Goal: Information Seeking & Learning: Learn about a topic

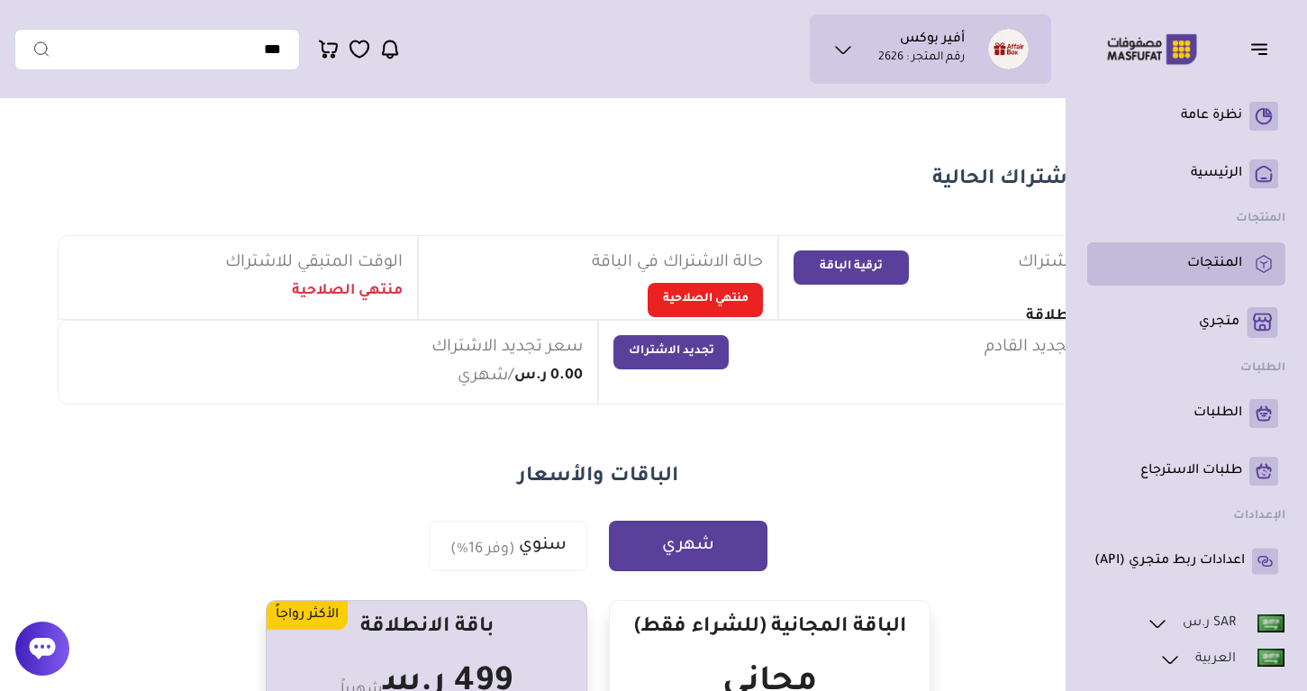
click at [1203, 270] on p "المنتجات" at bounding box center [1214, 264] width 55 height 18
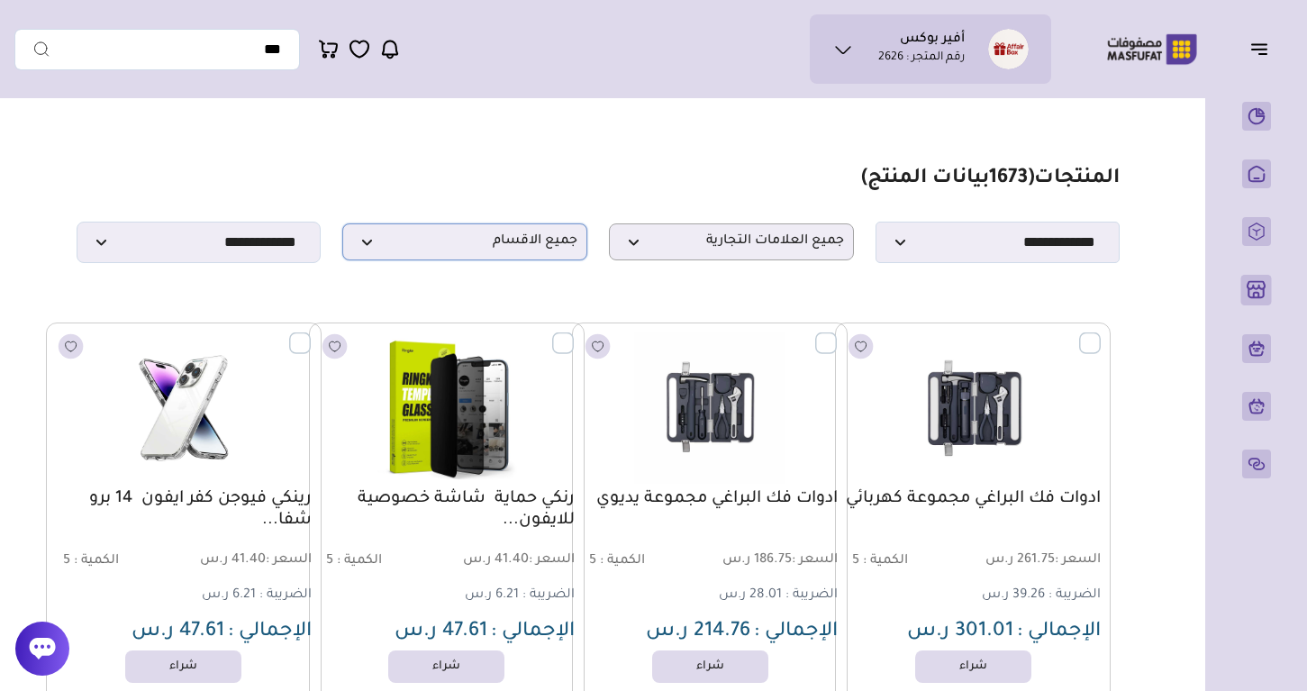
click at [396, 240] on span "جميع الاقسام" at bounding box center [464, 241] width 225 height 17
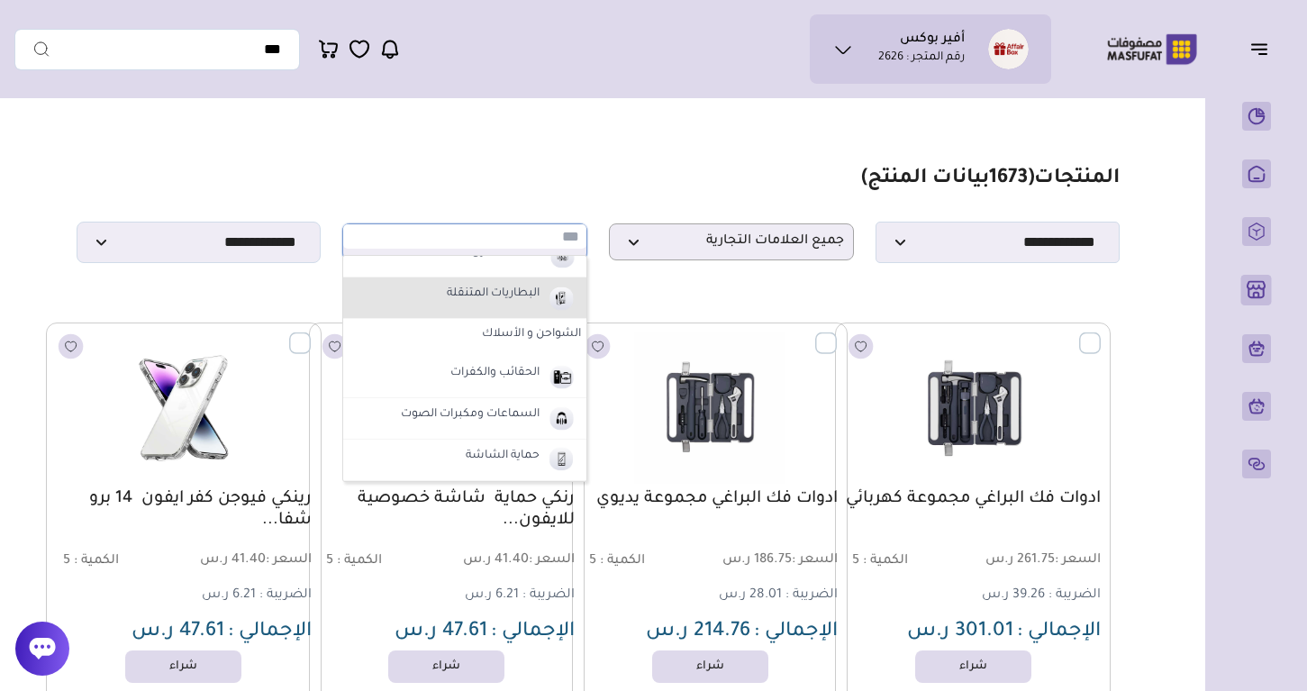
scroll to position [72, 0]
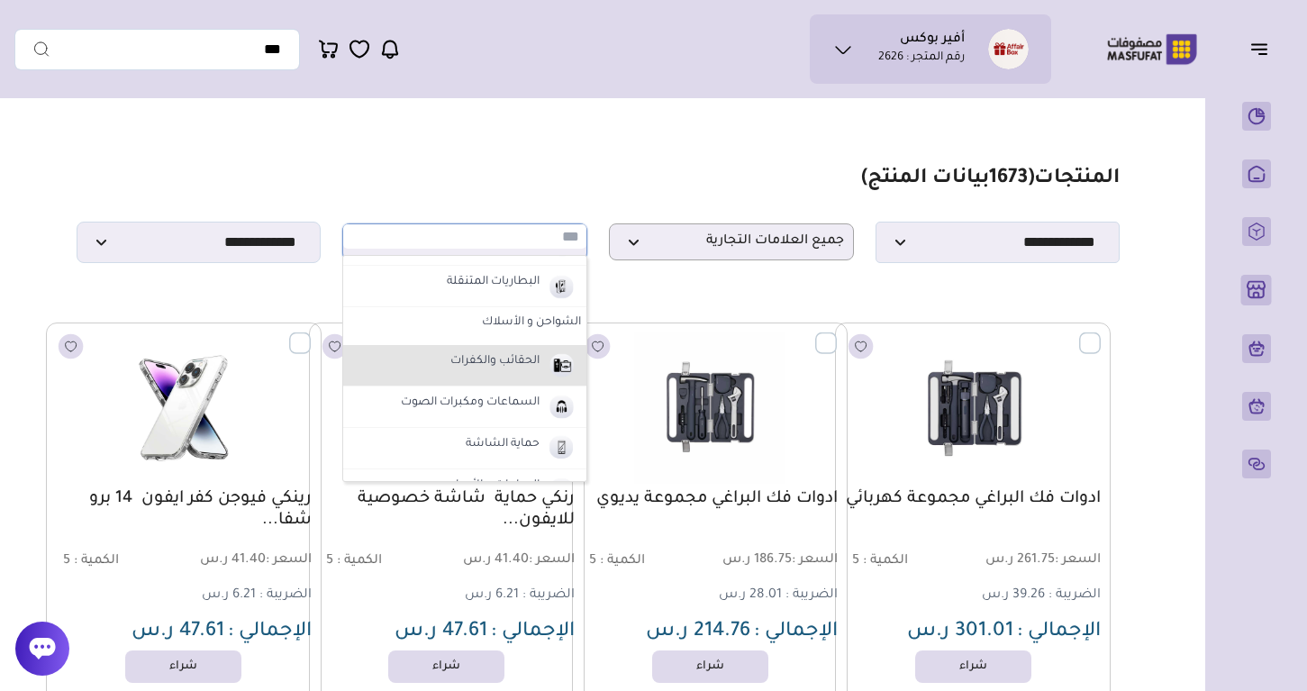
click at [532, 358] on label "الحقائب والكفرات" at bounding box center [495, 361] width 95 height 23
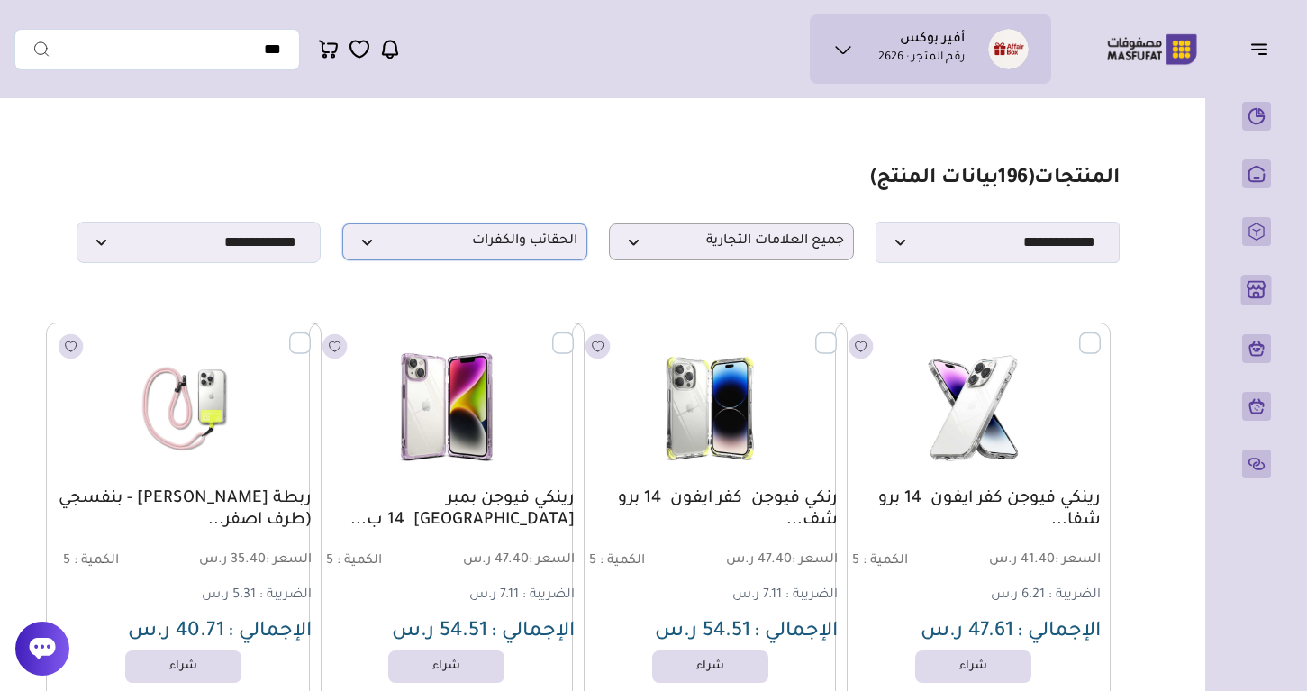
scroll to position [0, 0]
click at [509, 233] on span "الحقائب والكفرات" at bounding box center [464, 241] width 225 height 17
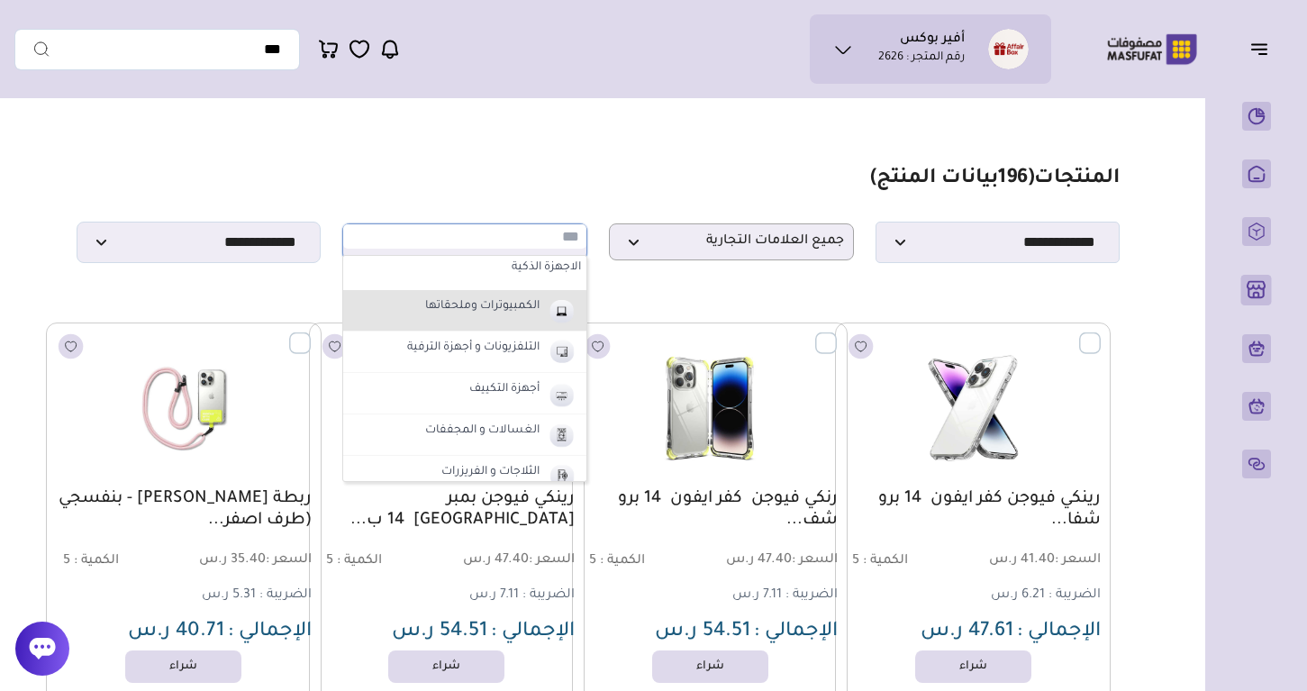
scroll to position [717, 0]
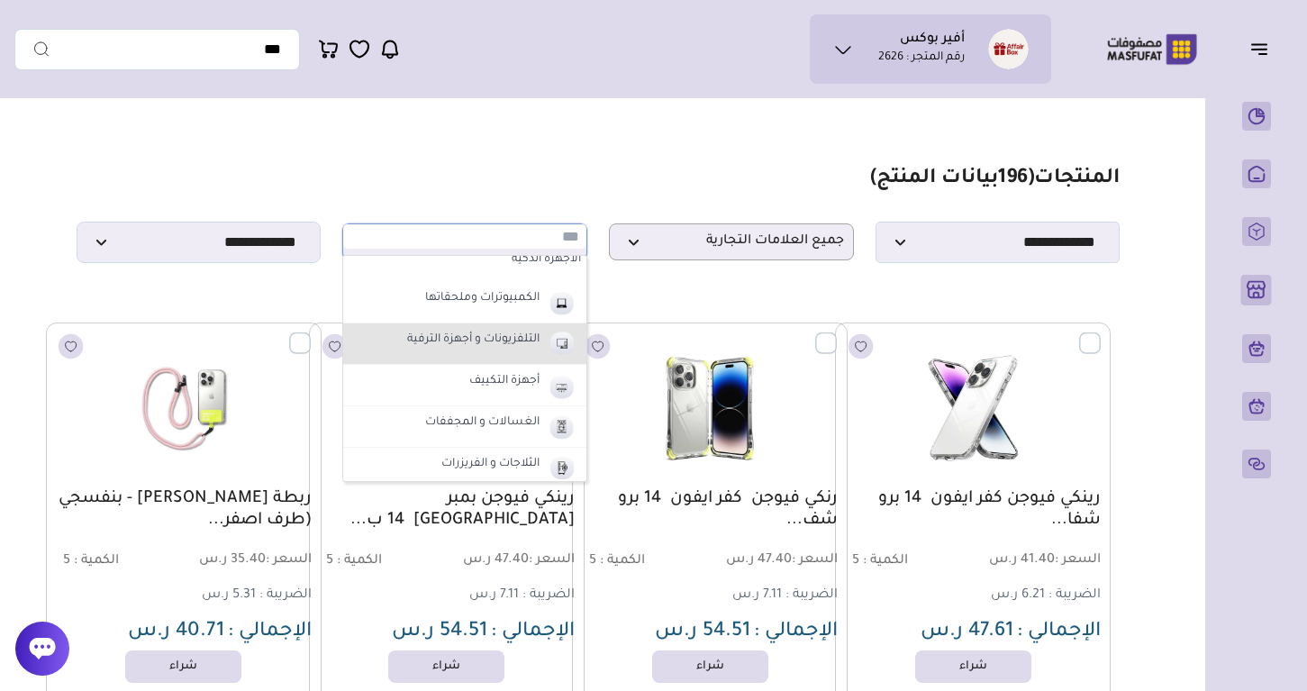
click at [501, 338] on label "التلفزيونات و أجهزة الترفية" at bounding box center [473, 340] width 138 height 23
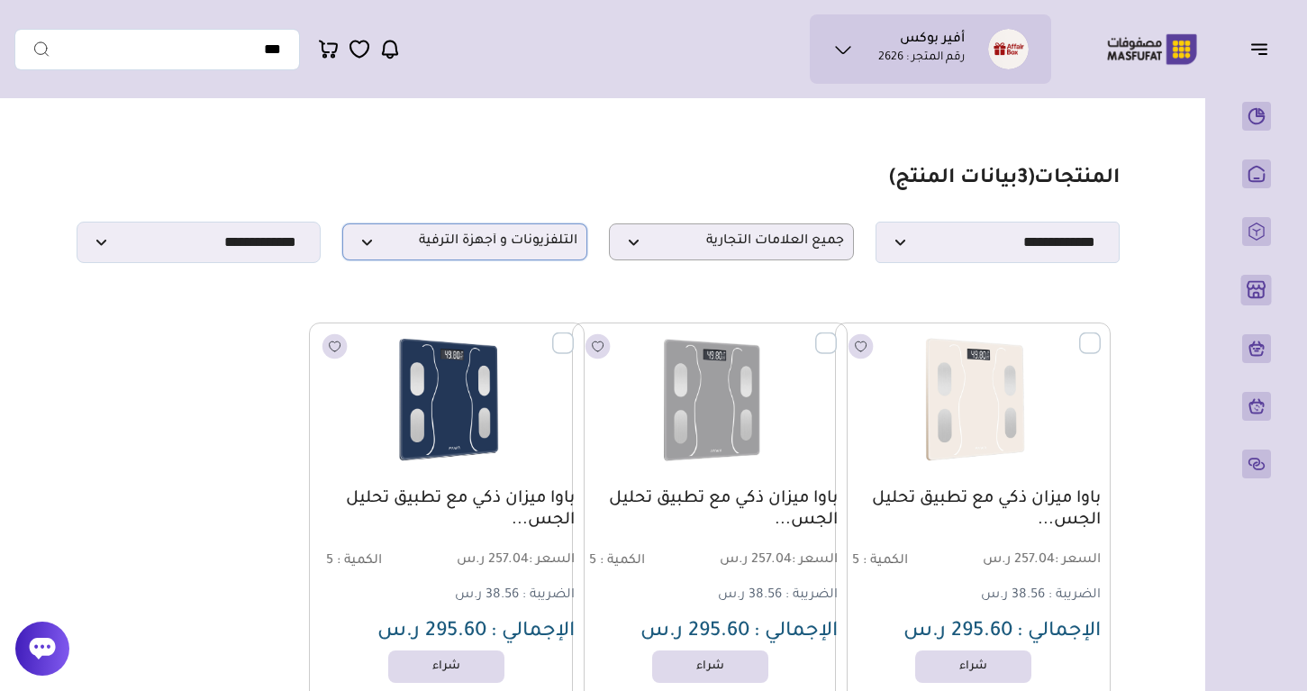
click at [519, 249] on span "التلفزيونات و أجهزة الترفية" at bounding box center [464, 241] width 225 height 17
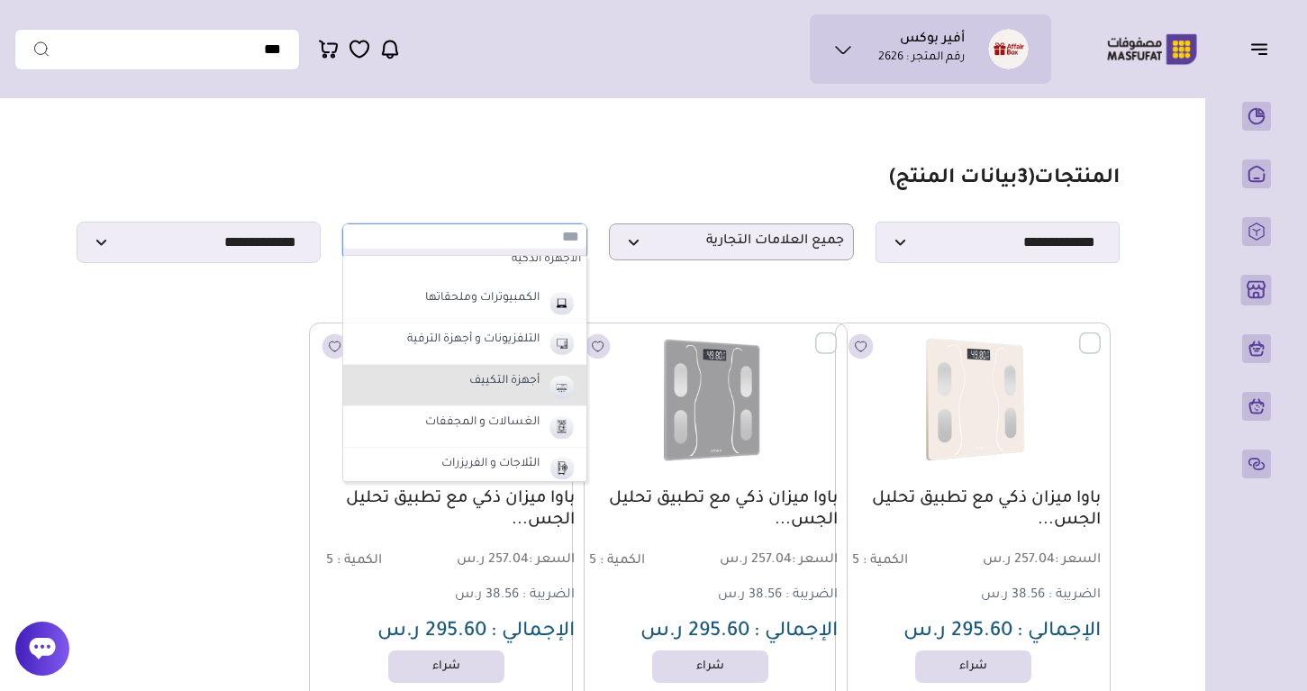
click at [513, 400] on li "أجهزة التكييف" at bounding box center [464, 385] width 243 height 41
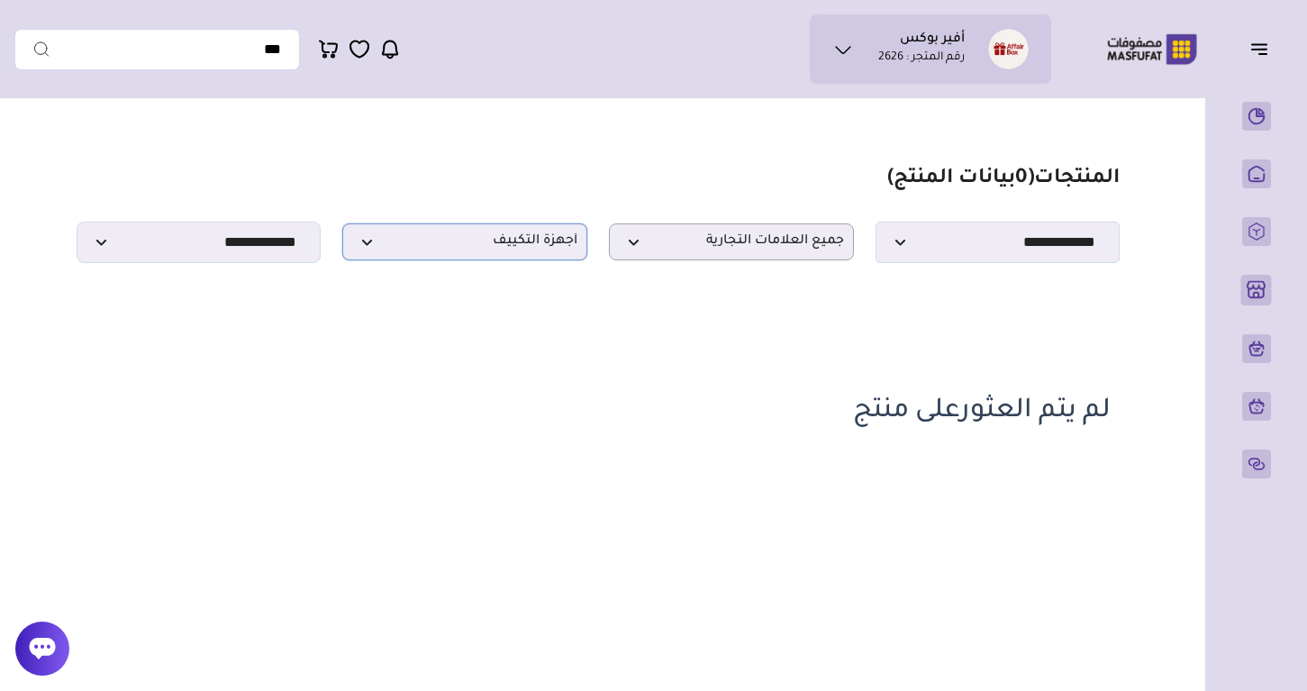
click at [511, 257] on p "أجهزة التكييف" at bounding box center [464, 241] width 245 height 37
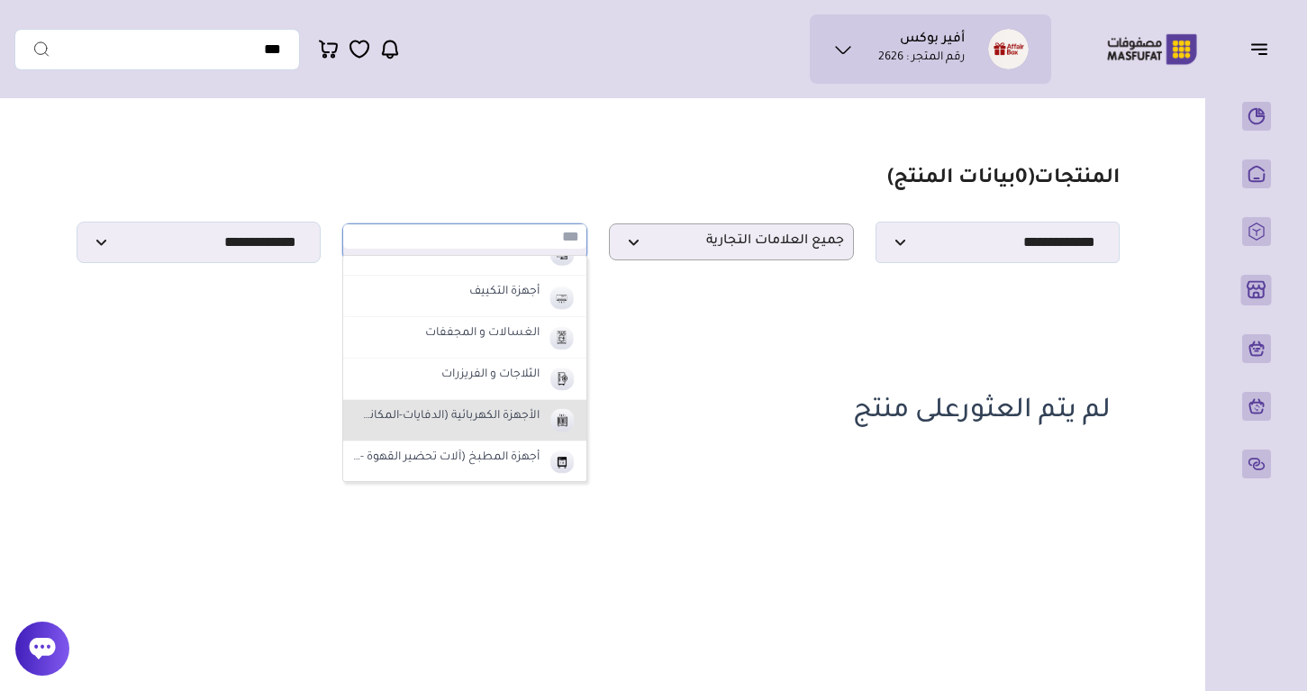
scroll to position [805, 0]
click at [509, 432] on li "الأجهزة الكهربائية (الدفايات-المكانس)" at bounding box center [464, 421] width 243 height 41
select select "**"
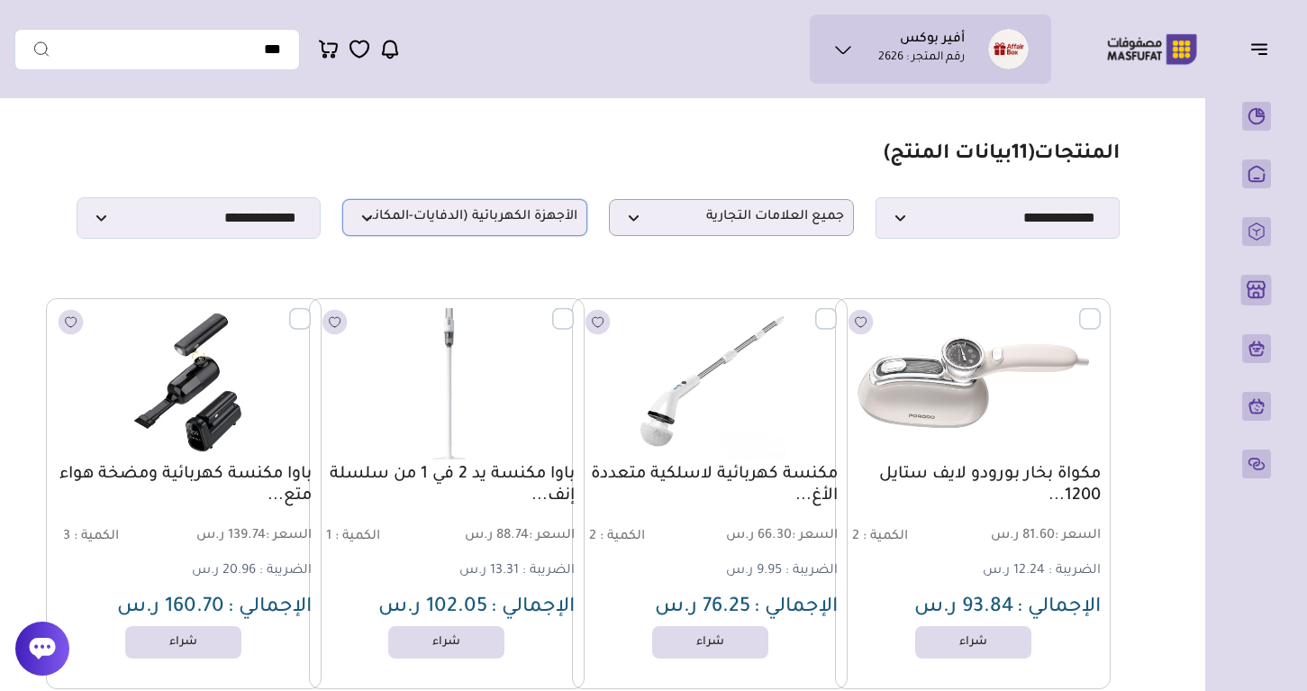
scroll to position [16, 0]
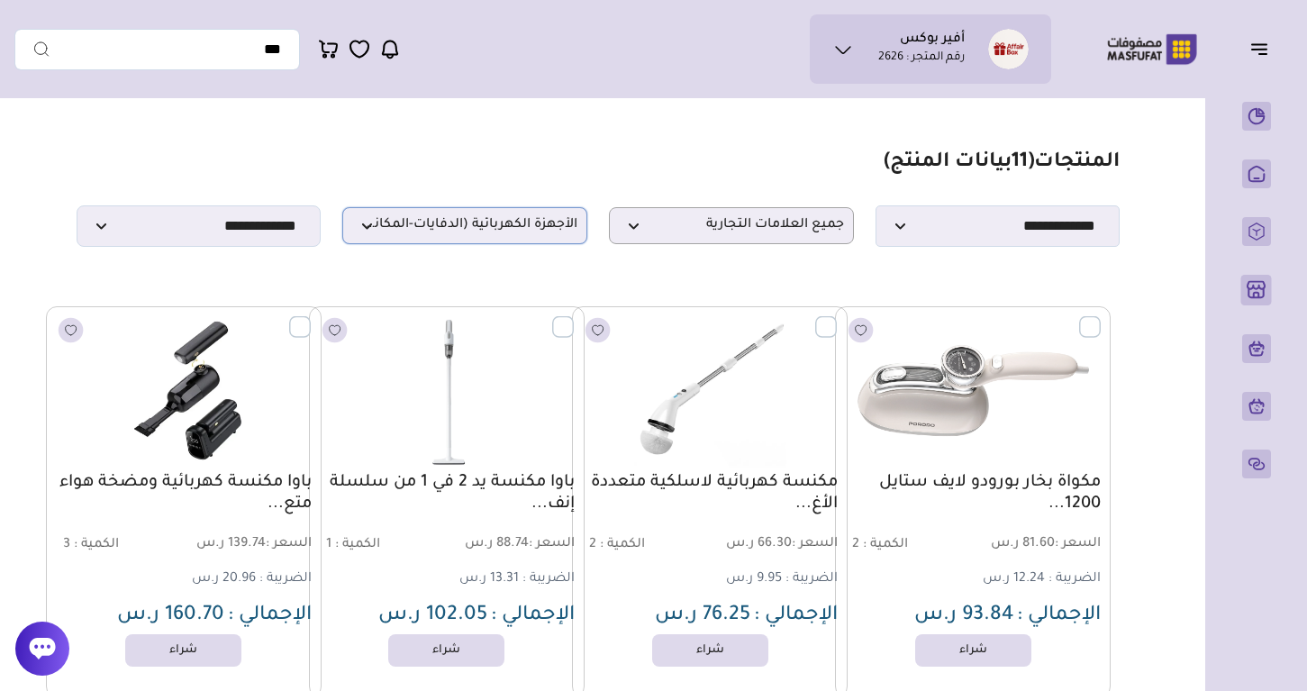
click at [501, 234] on span "الأجهزة الكهربائية (الدفايات-المكانس)" at bounding box center [464, 225] width 225 height 17
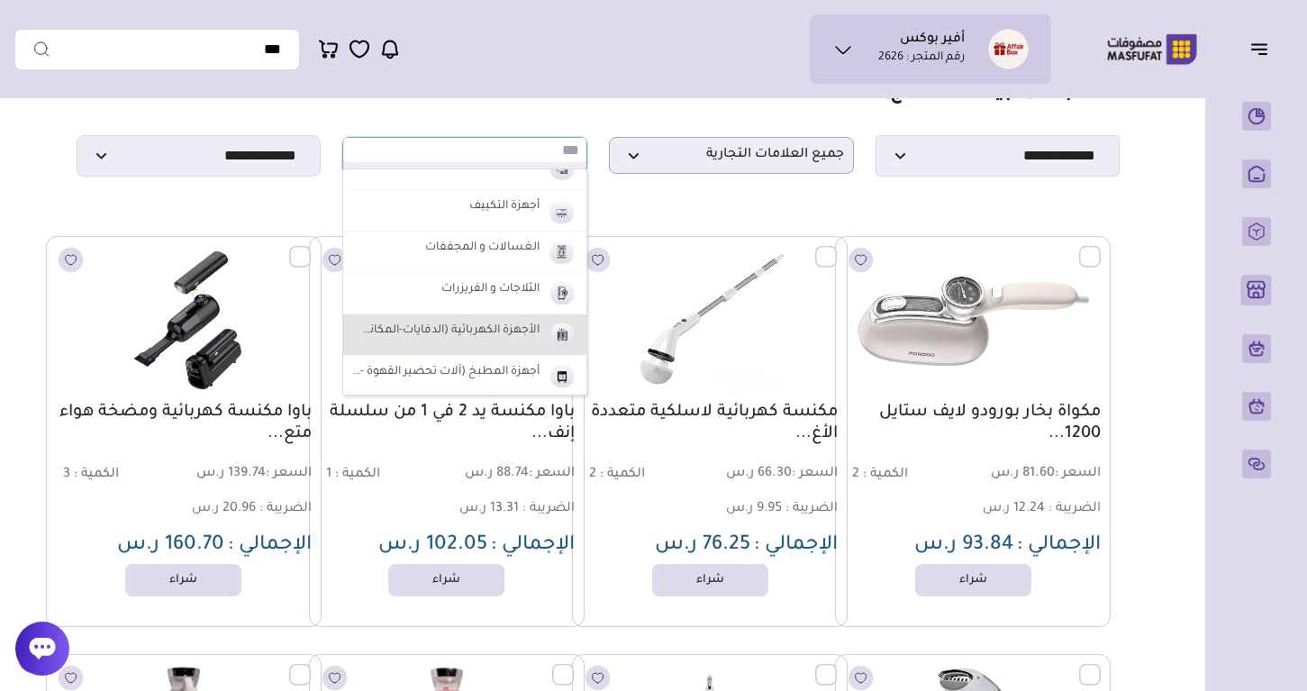
scroll to position [84, 0]
